Goal: Information Seeking & Learning: Understand process/instructions

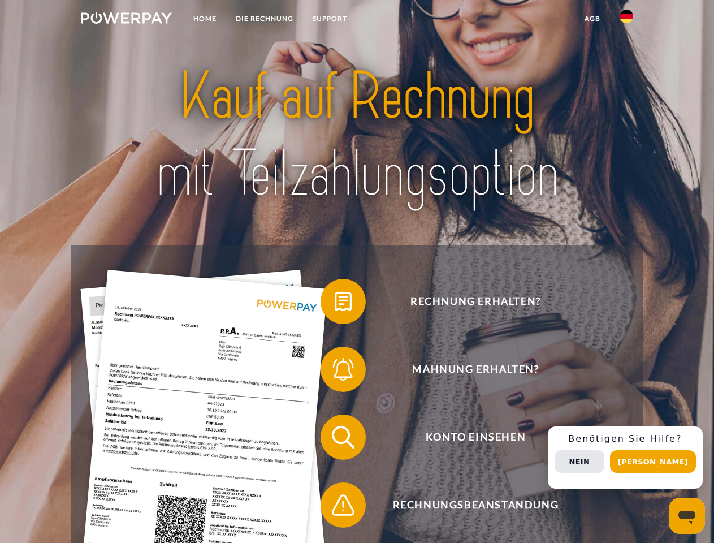
click at [126, 20] on img at bounding box center [126, 17] width 91 height 11
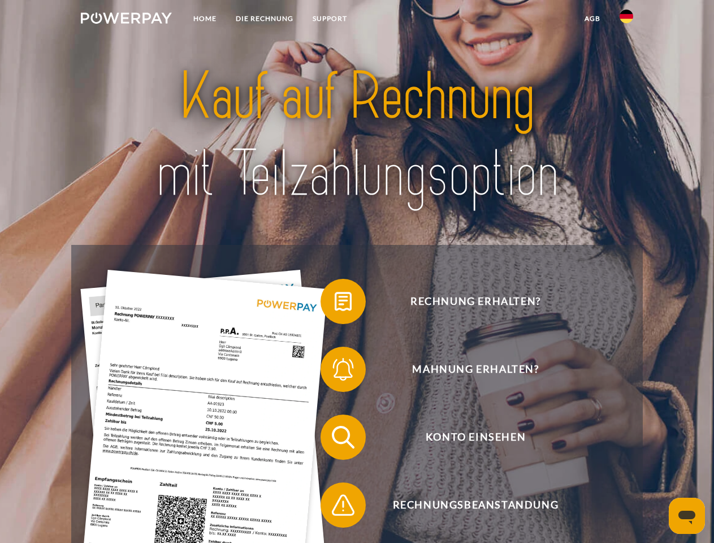
click at [627, 20] on img at bounding box center [627, 17] width 14 height 14
click at [592, 19] on link "agb" at bounding box center [592, 18] width 35 height 20
click at [335, 304] on span at bounding box center [326, 301] width 57 height 57
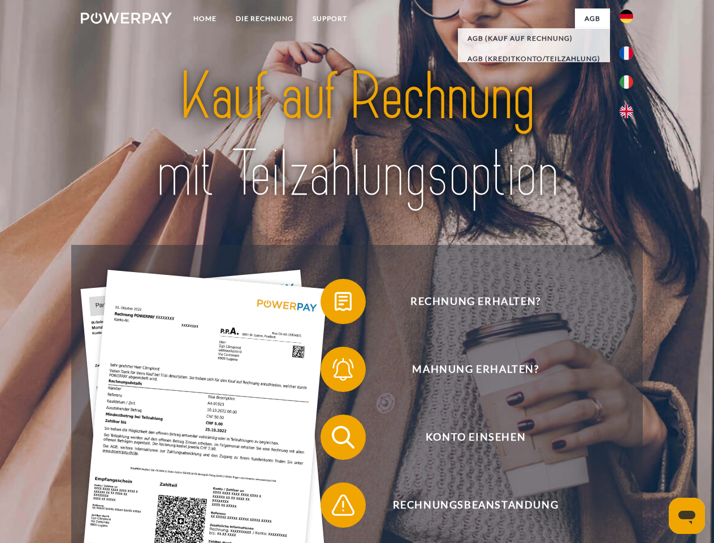
click at [335, 372] on span at bounding box center [326, 369] width 57 height 57
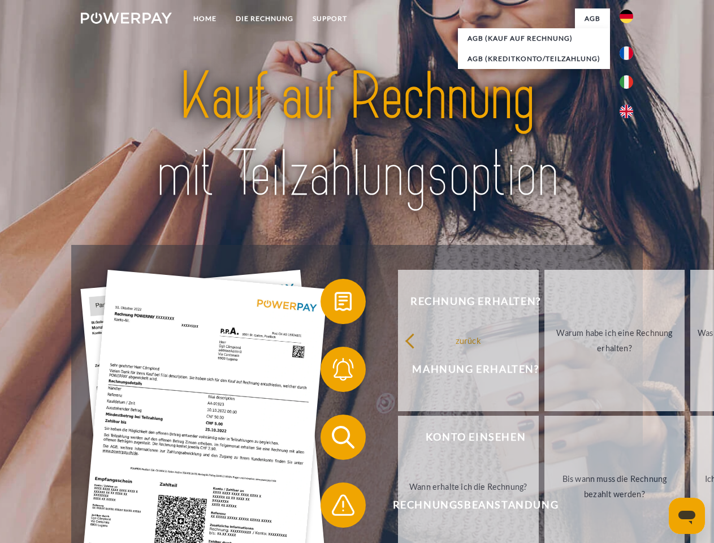
click at [545, 439] on link "Bis wann muss die Rechnung bezahlt werden?" at bounding box center [615, 486] width 141 height 141
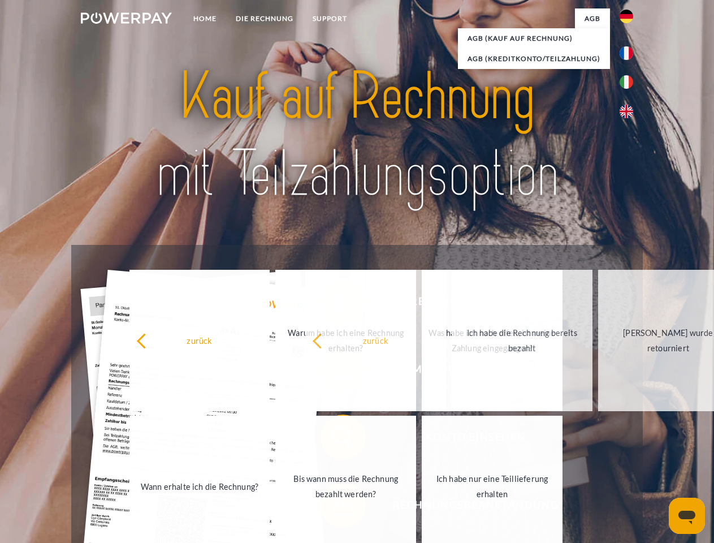
click at [335, 507] on span at bounding box center [326, 505] width 57 height 57
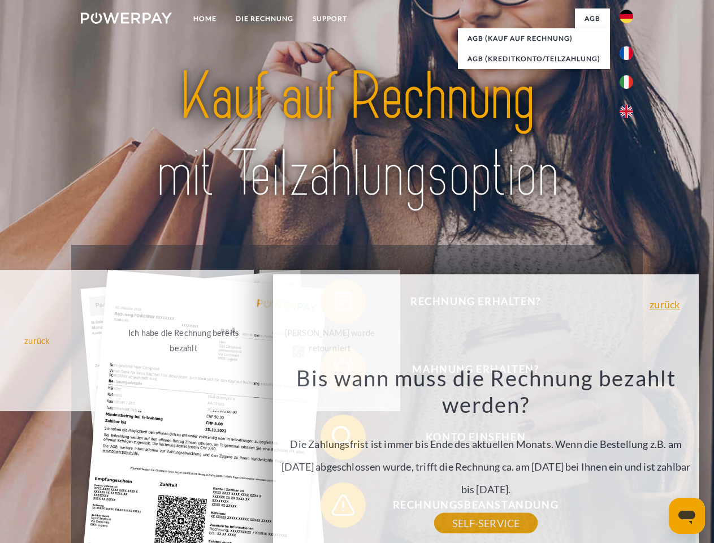
click at [629, 458] on div "Rechnung erhalten? Mahnung erhalten? Konto einsehen" at bounding box center [356, 471] width 571 height 452
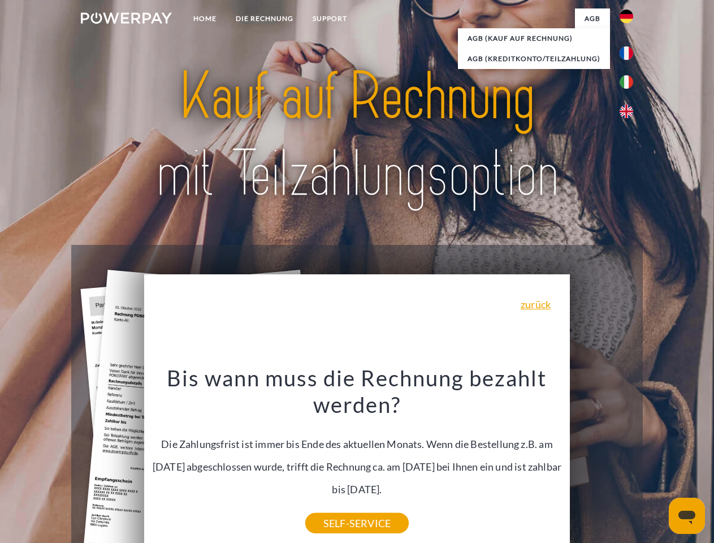
click at [602, 460] on span "Konto einsehen" at bounding box center [475, 437] width 277 height 45
click at [657, 461] on header "Home DIE RECHNUNG SUPPORT" at bounding box center [357, 390] width 714 height 781
